Goal: Task Accomplishment & Management: Manage account settings

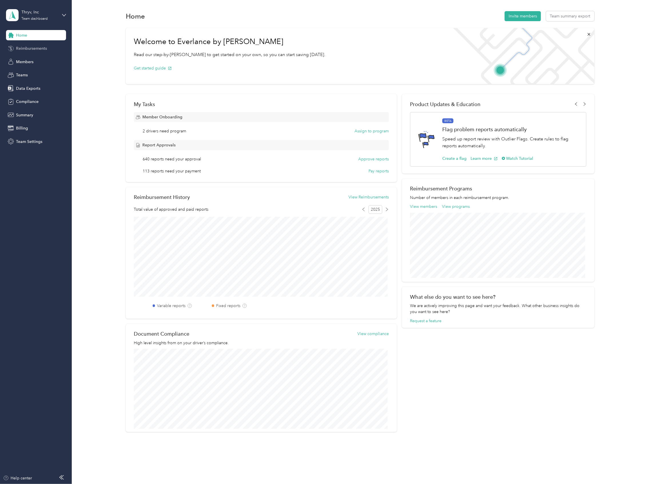
click at [24, 48] on span "Reimbursements" at bounding box center [31, 48] width 31 height 6
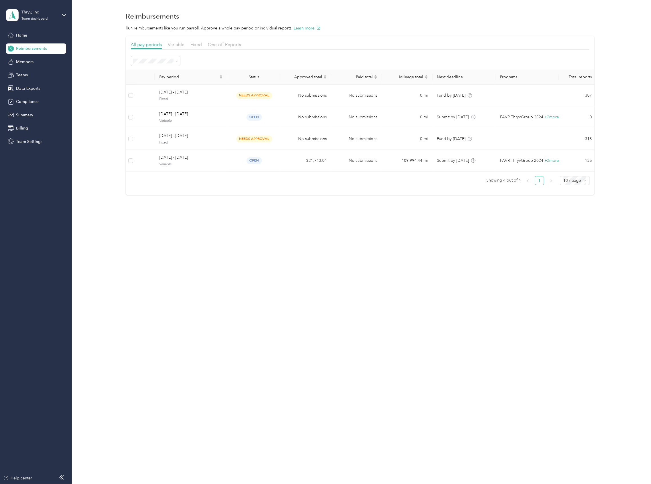
click at [173, 172] on div "Pay period Status Approved total Paid total Mileage total Next deadline Program…" at bounding box center [360, 127] width 468 height 116
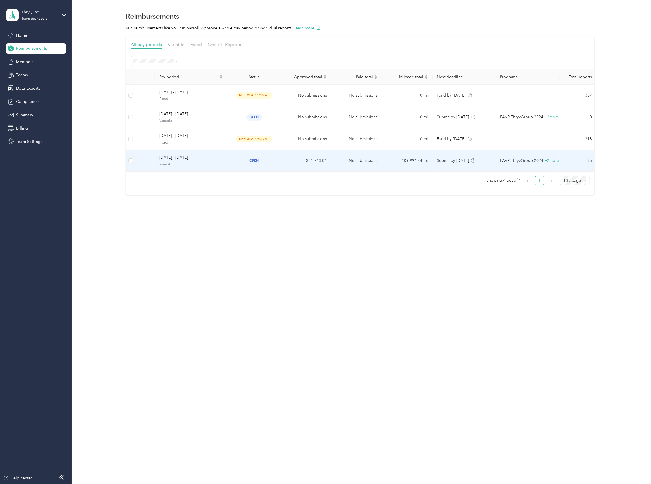
click at [174, 167] on span "Variable" at bounding box center [190, 164] width 63 height 5
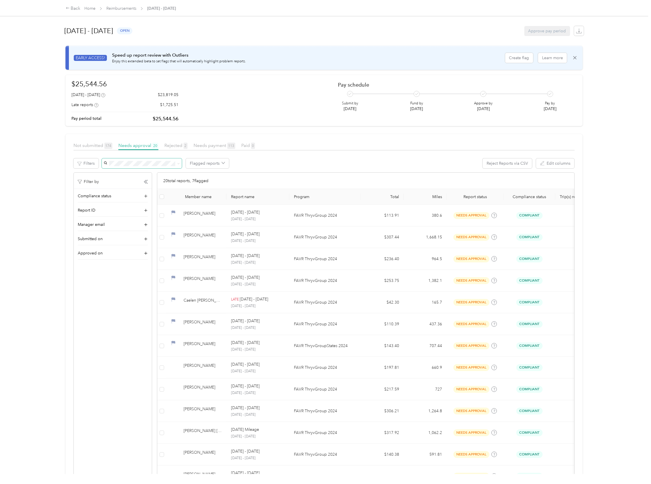
click at [149, 166] on span at bounding box center [142, 163] width 80 height 10
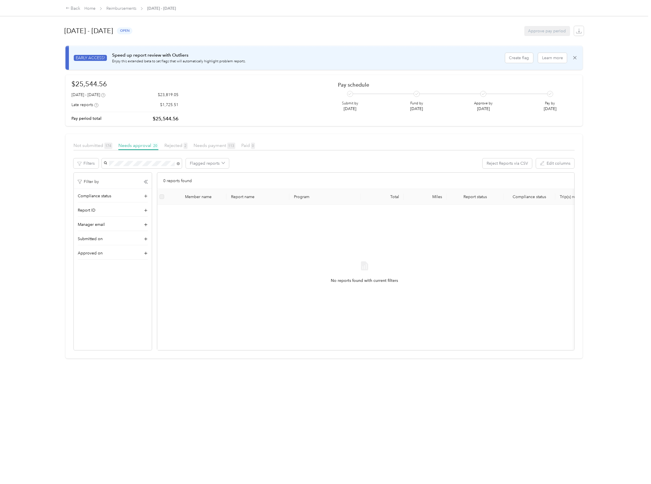
click at [149, 173] on div "[PERSON_NAME]" at bounding box center [142, 171] width 72 height 6
click at [216, 146] on span "Needs payment 113" at bounding box center [214, 145] width 42 height 5
